Goal: Task Accomplishment & Management: Manage account settings

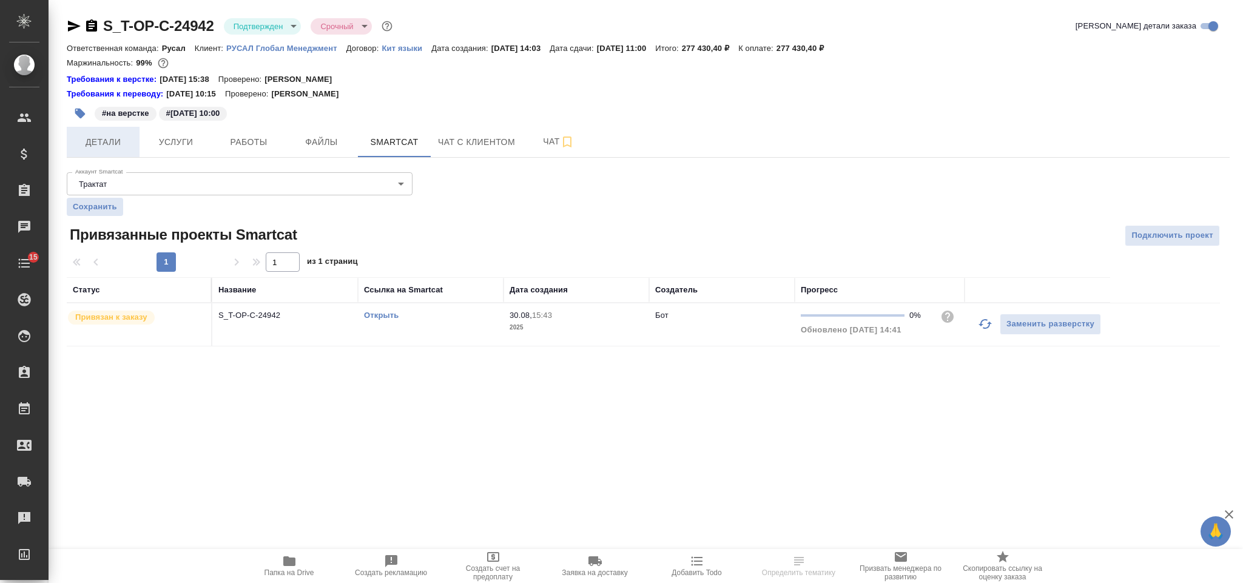
click at [120, 148] on span "Детали" at bounding box center [103, 142] width 58 height 15
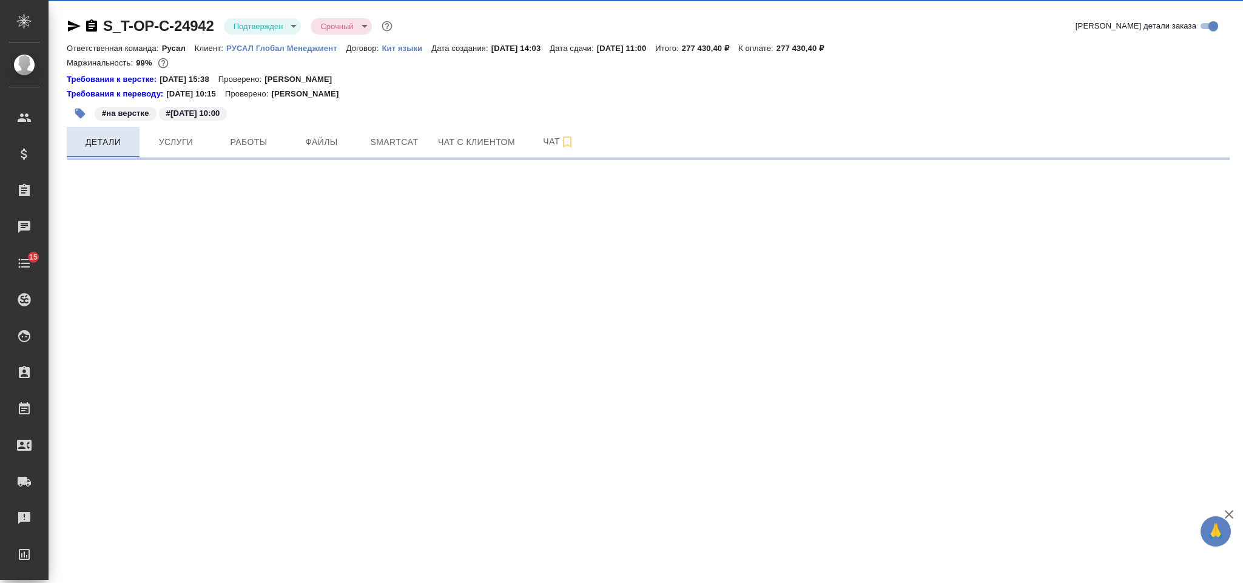
select select "RU"
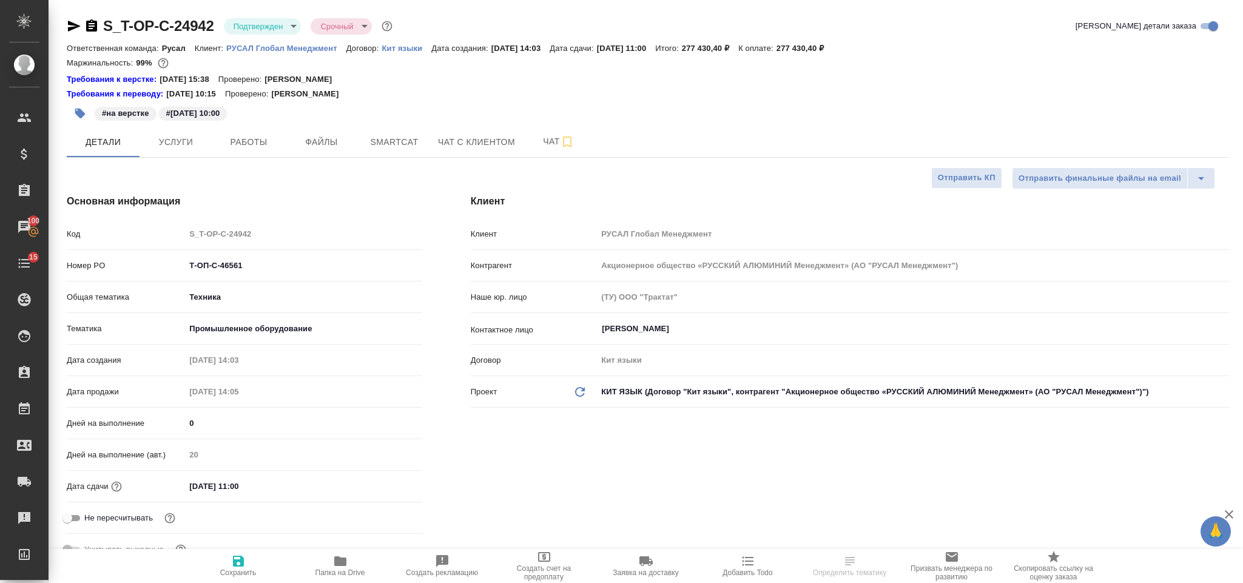
type textarea "x"
type input "[PERSON_NAME]"
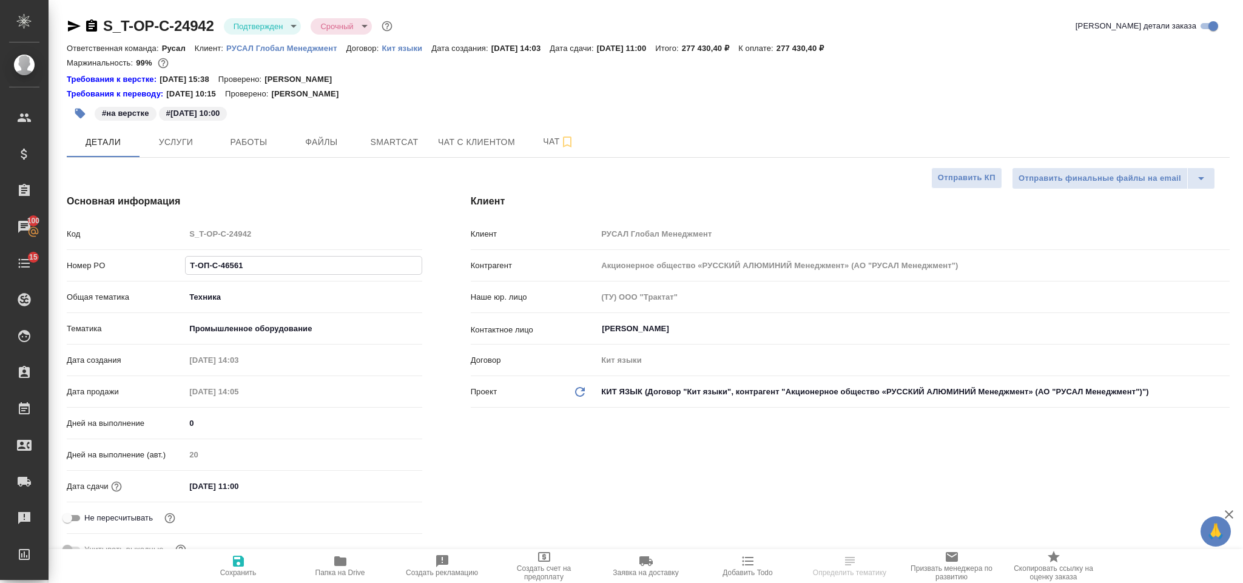
drag, startPoint x: 251, startPoint y: 268, endPoint x: 144, endPoint y: 266, distance: 107.4
click at [144, 266] on div "Номер PO Т-ОП-С-46561" at bounding box center [245, 265] width 356 height 21
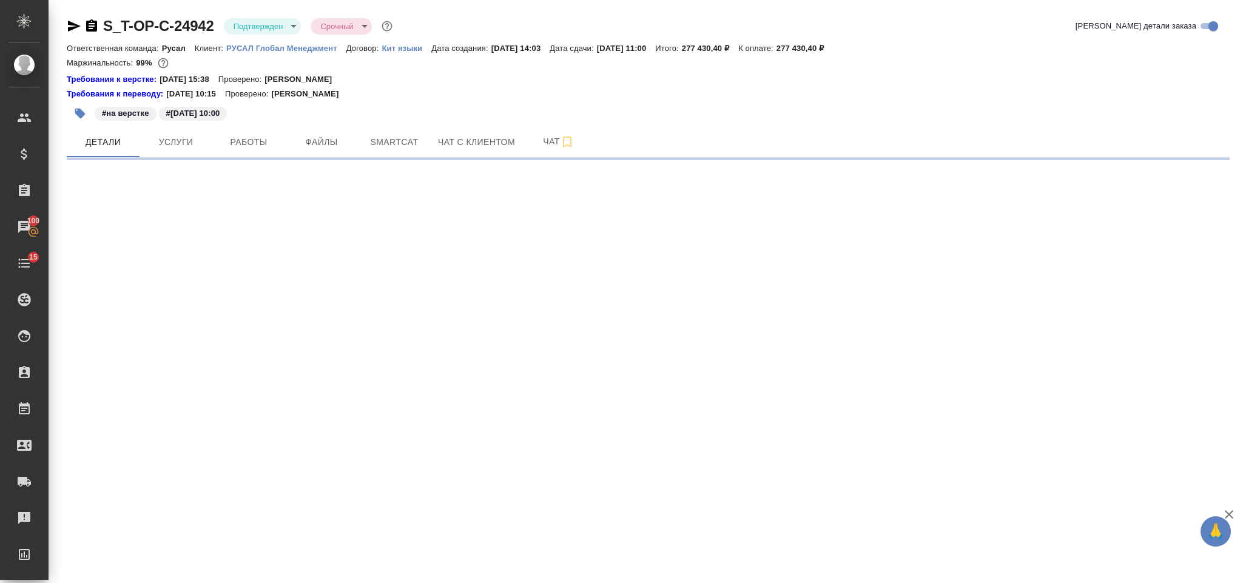
select select "RU"
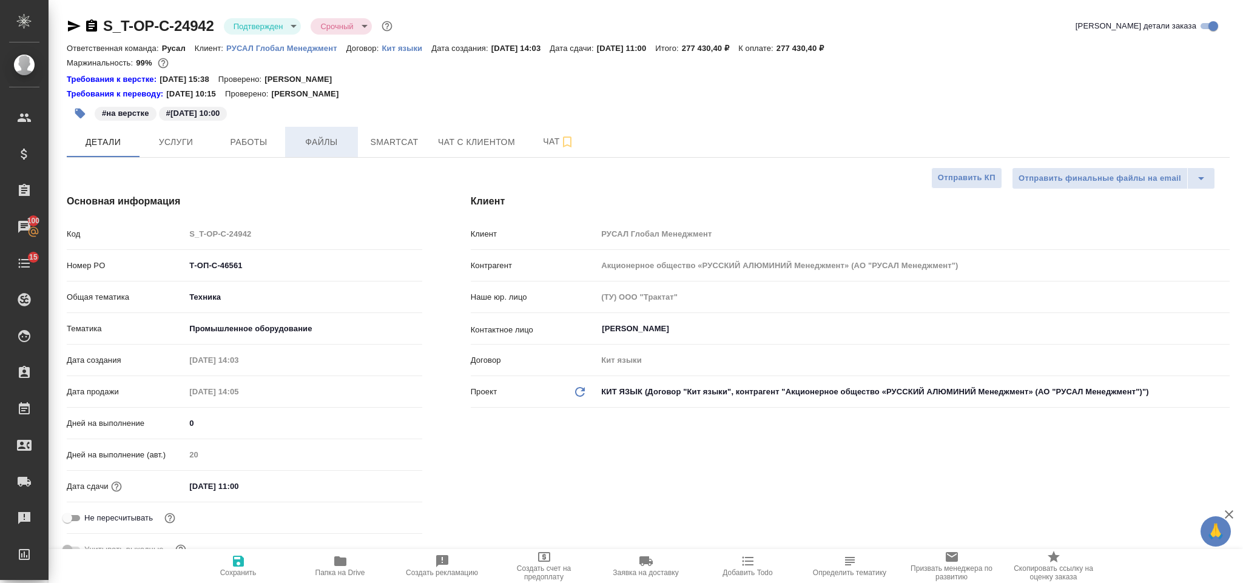
click at [331, 138] on span "Файлы" at bounding box center [321, 142] width 58 height 15
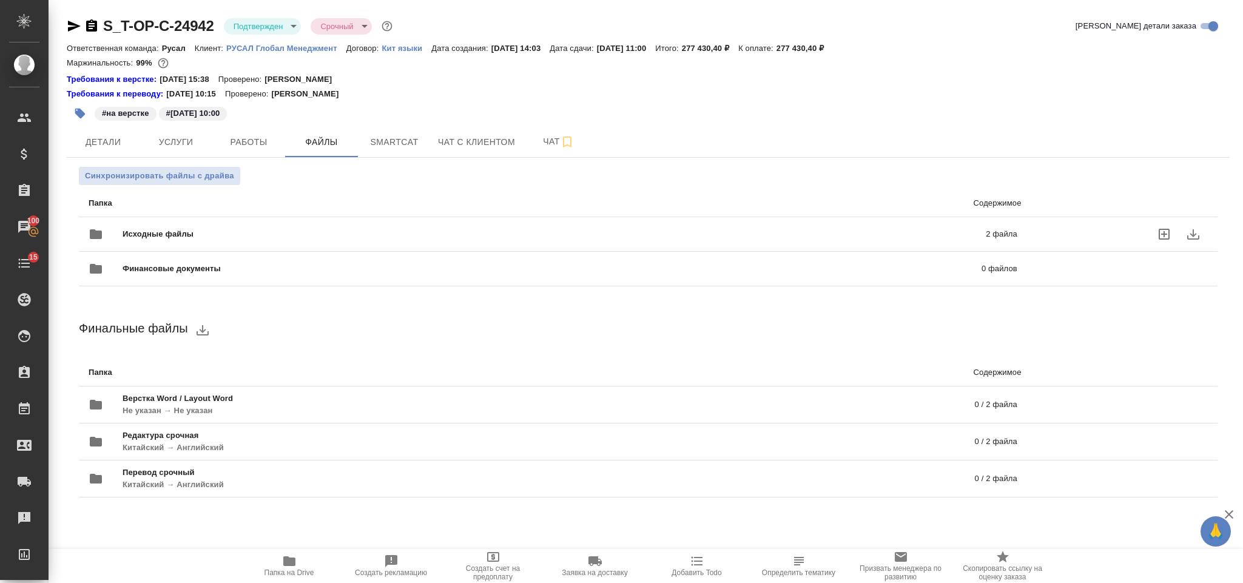
click at [309, 231] on span "Исходные файлы" at bounding box center [356, 234] width 467 height 12
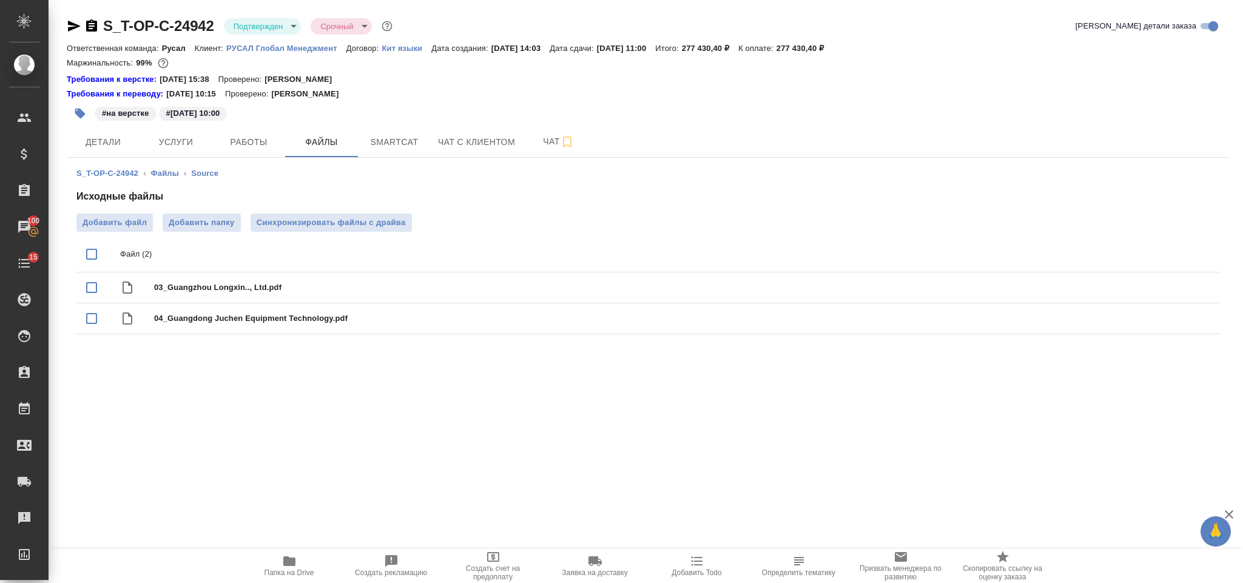
drag, startPoint x: 64, startPoint y: 13, endPoint x: 137, endPoint y: 59, distance: 85.7
click at [98, 33] on div "S_T-OP-C-24942 Подтвержден confirmed Срочный urgent Кратко детали заказа Ответс…" at bounding box center [648, 185] width 1177 height 370
